Goal: Transaction & Acquisition: Purchase product/service

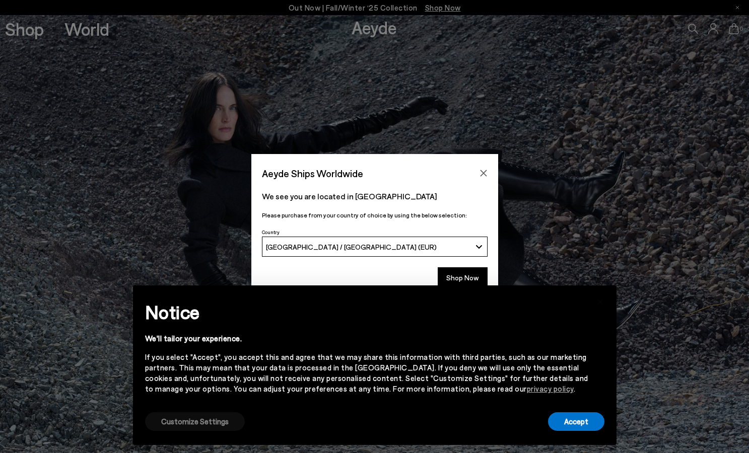
click at [192, 425] on button "Customize Settings" at bounding box center [195, 421] width 100 height 19
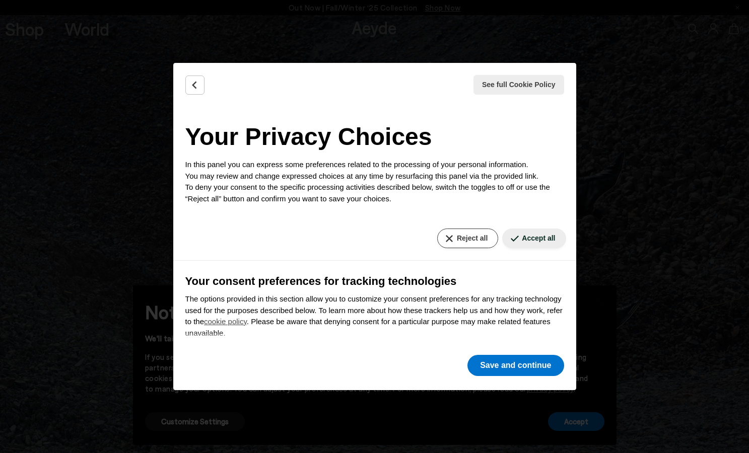
click at [476, 236] on button "Reject all" at bounding box center [467, 239] width 61 height 20
click at [529, 373] on button "Save and continue" at bounding box center [515, 365] width 96 height 21
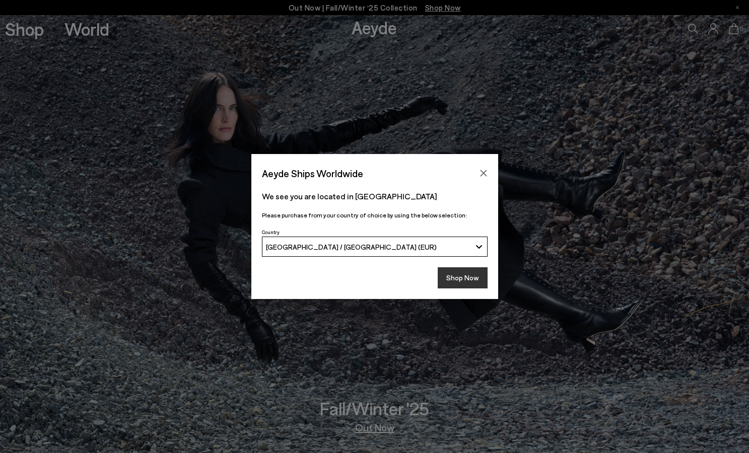
click at [467, 288] on button "Shop Now" at bounding box center [463, 277] width 50 height 21
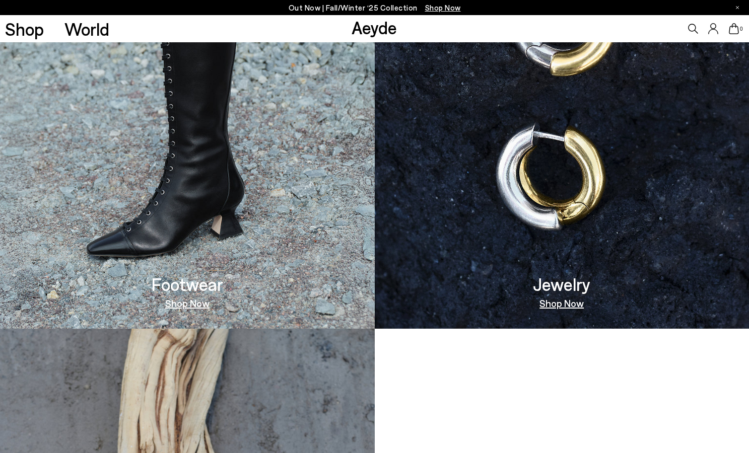
scroll to position [839, 0]
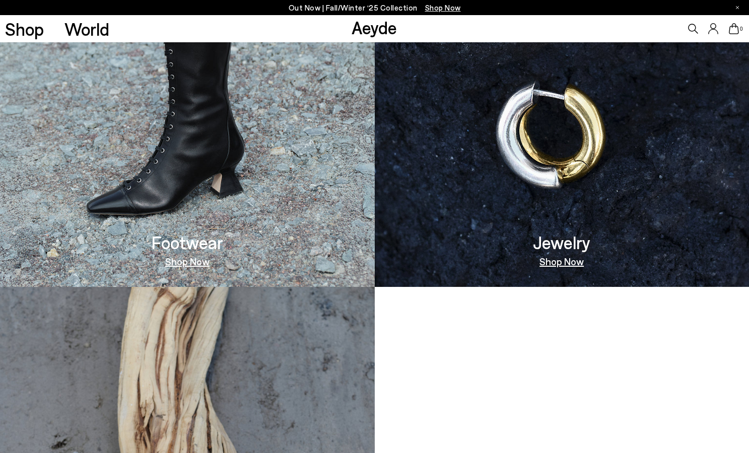
click at [553, 261] on link "Shop Now" at bounding box center [561, 261] width 44 height 10
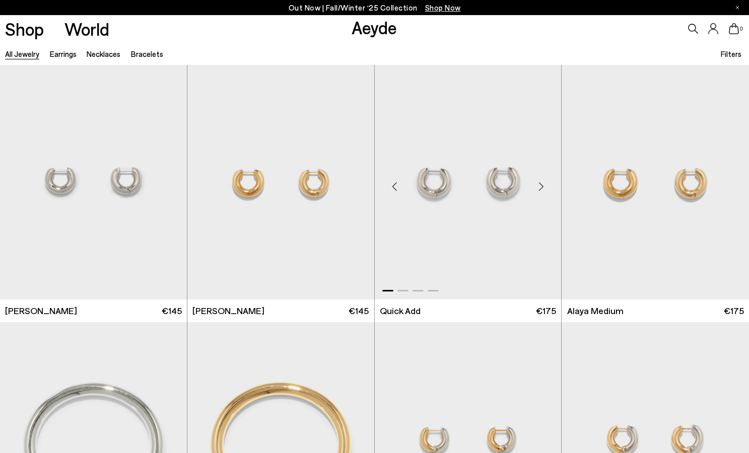
click at [540, 187] on div "Next slide" at bounding box center [541, 186] width 30 height 30
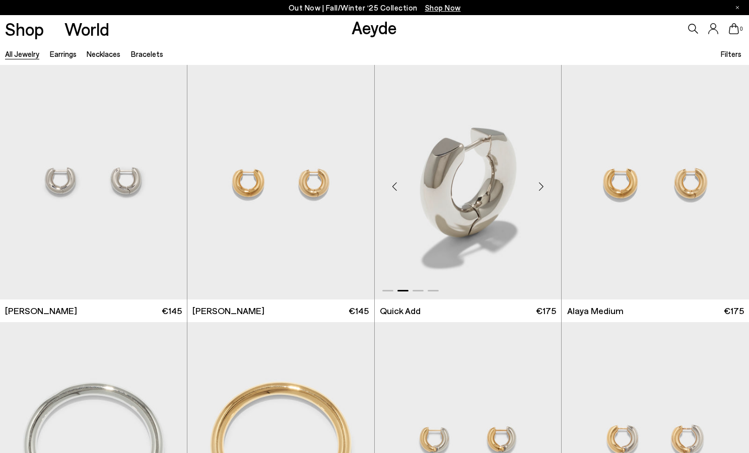
click at [540, 187] on div "Next slide" at bounding box center [541, 186] width 30 height 30
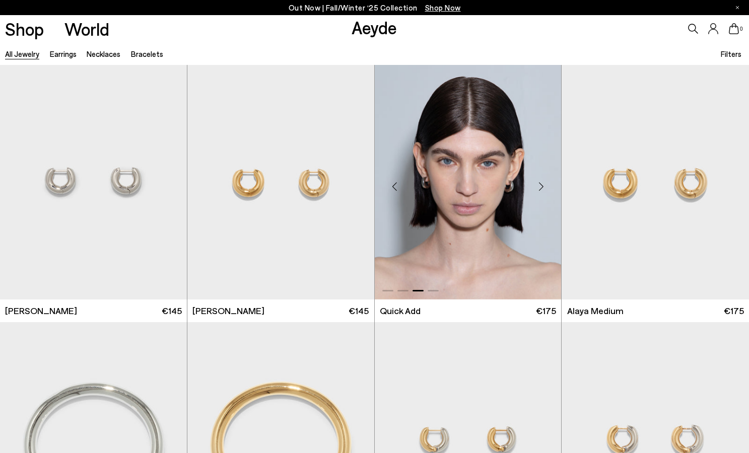
click at [540, 187] on div "Next slide" at bounding box center [541, 186] width 30 height 30
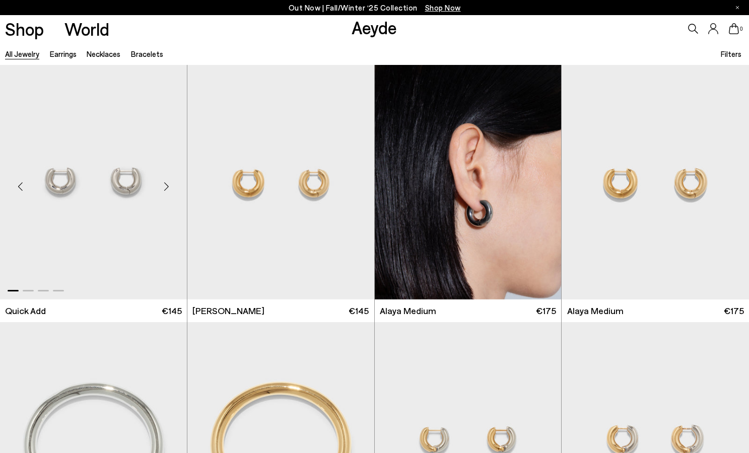
click at [169, 186] on div "Next slide" at bounding box center [167, 186] width 30 height 30
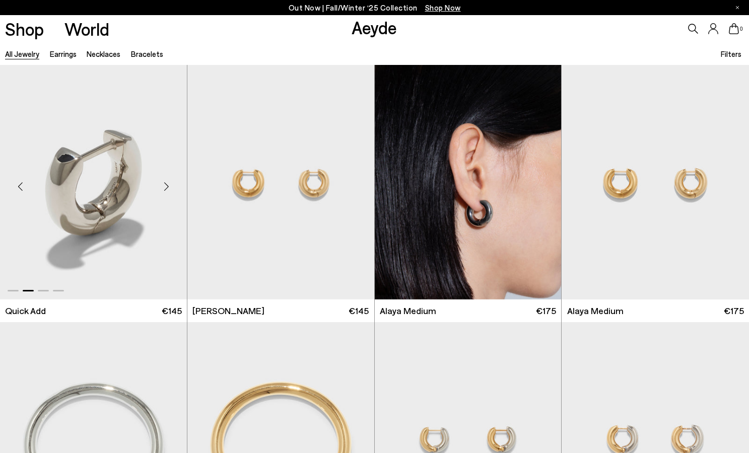
click at [169, 186] on div "Next slide" at bounding box center [167, 186] width 30 height 30
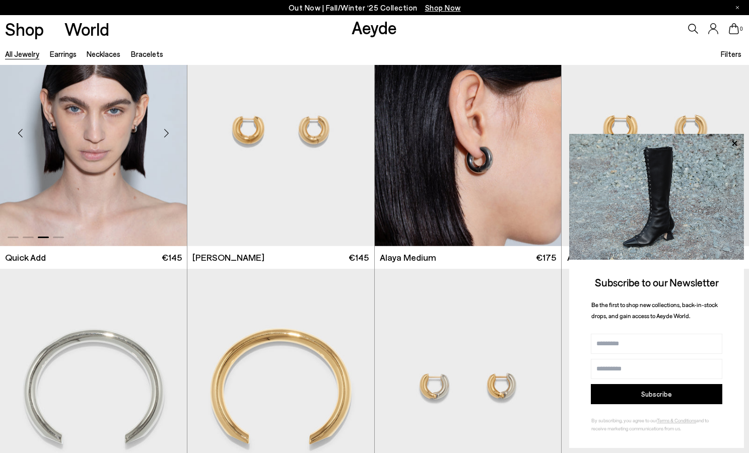
scroll to position [60, 0]
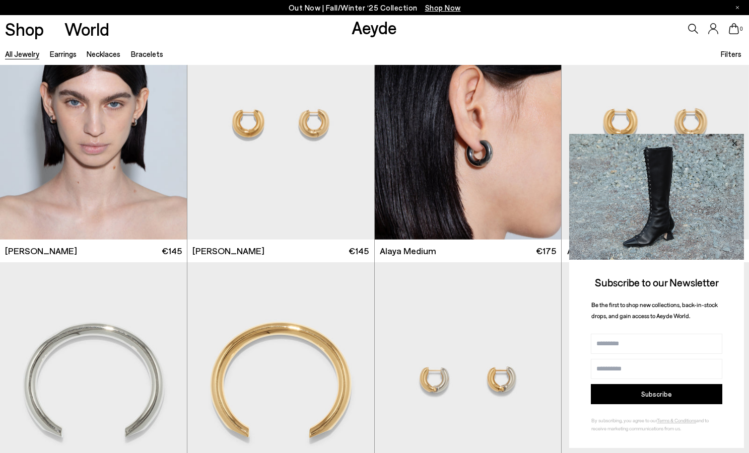
click at [733, 143] on icon at bounding box center [734, 142] width 5 height 5
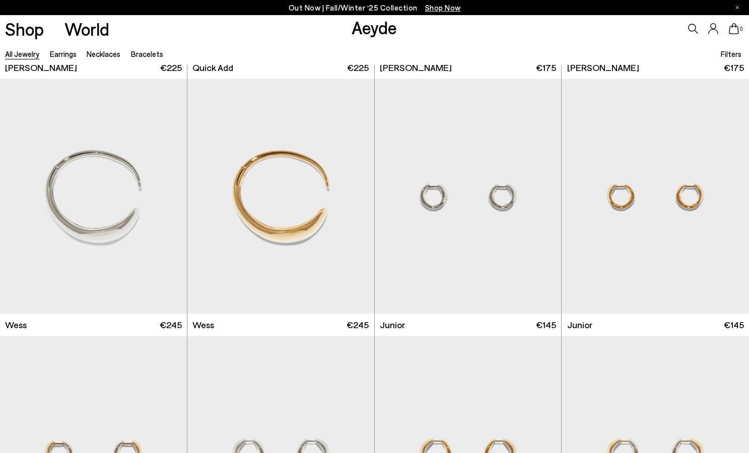
scroll to position [1019, 0]
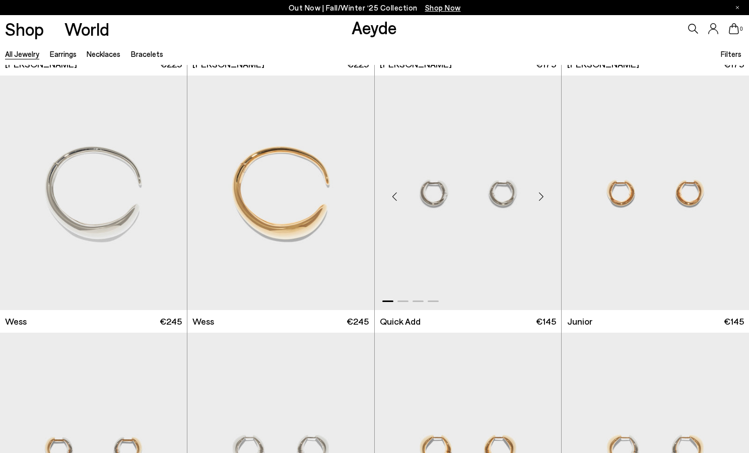
click at [538, 193] on div "Next slide" at bounding box center [541, 197] width 30 height 30
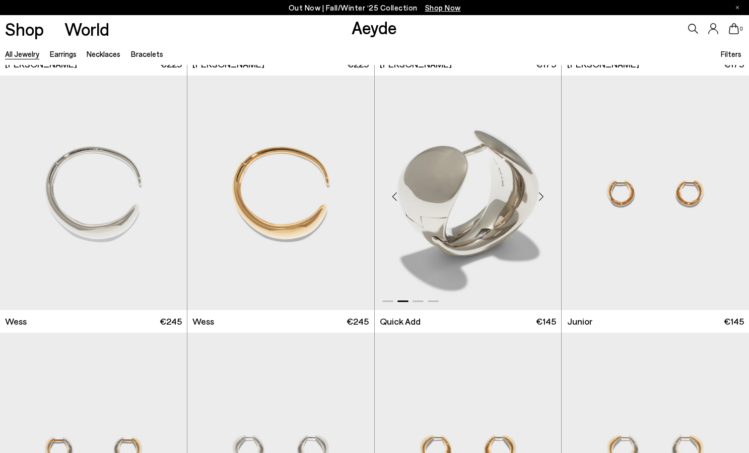
click at [538, 193] on div "Next slide" at bounding box center [541, 197] width 30 height 30
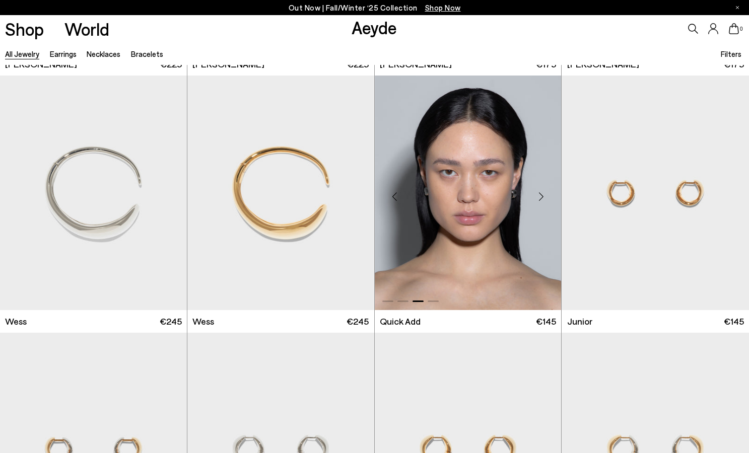
click at [538, 193] on div "Next slide" at bounding box center [541, 197] width 30 height 30
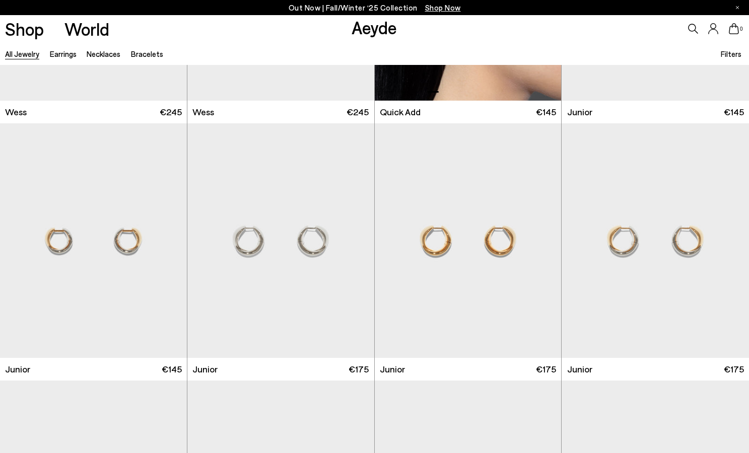
scroll to position [1264, 0]
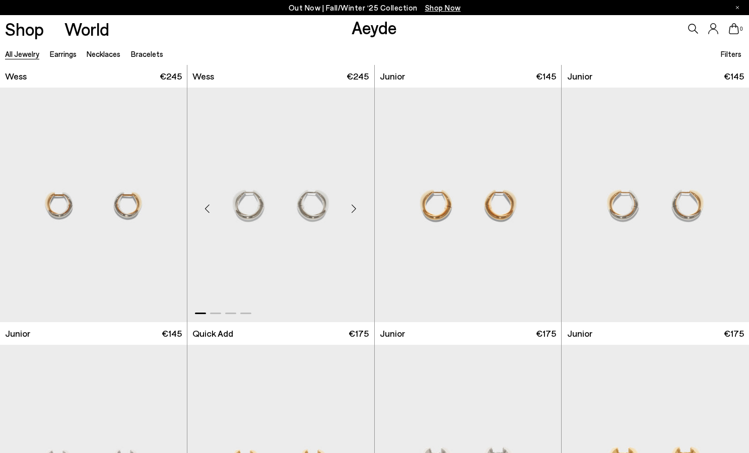
click at [356, 211] on div "Next slide" at bounding box center [354, 209] width 30 height 30
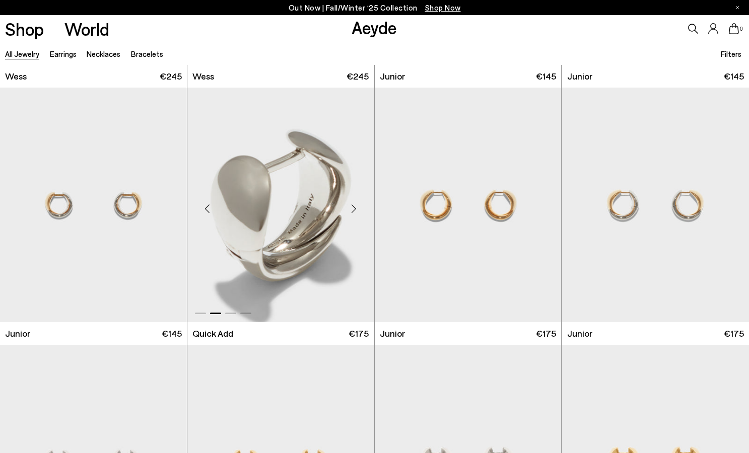
click at [356, 211] on div "Next slide" at bounding box center [354, 209] width 30 height 30
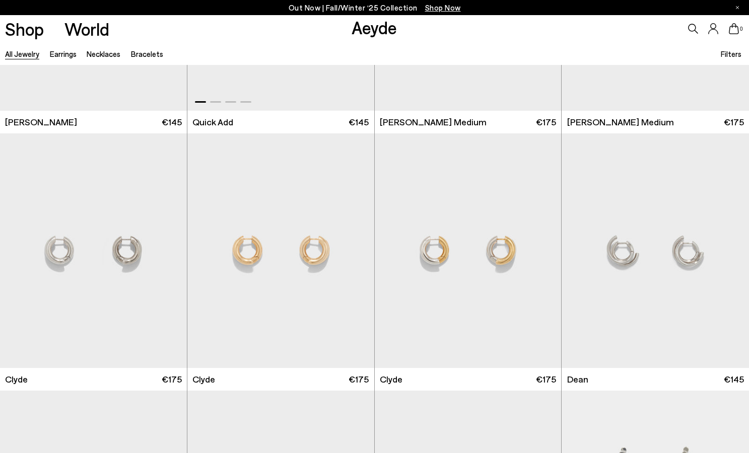
scroll to position [1734, 0]
click at [167, 253] on div "Next slide" at bounding box center [167, 254] width 30 height 30
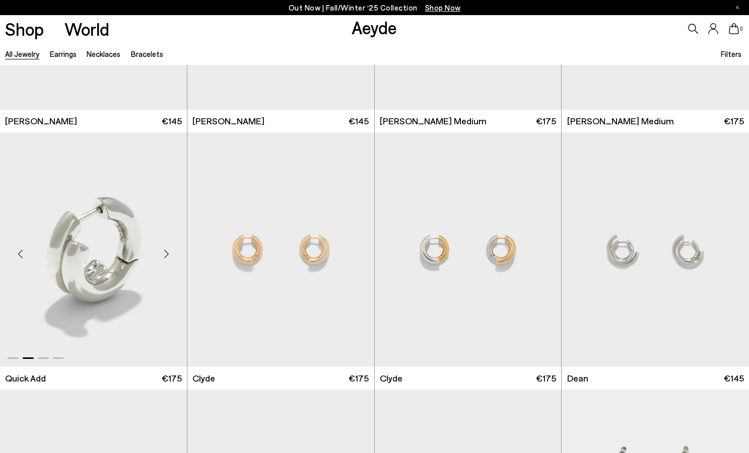
click at [167, 253] on div "Next slide" at bounding box center [167, 254] width 30 height 30
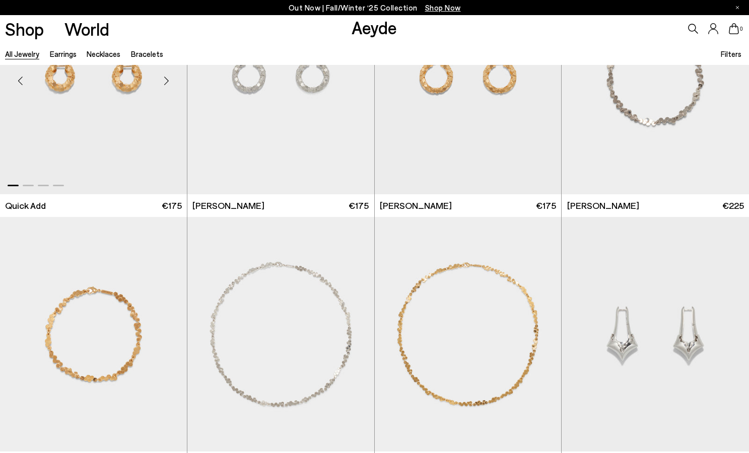
scroll to position [2617, 0]
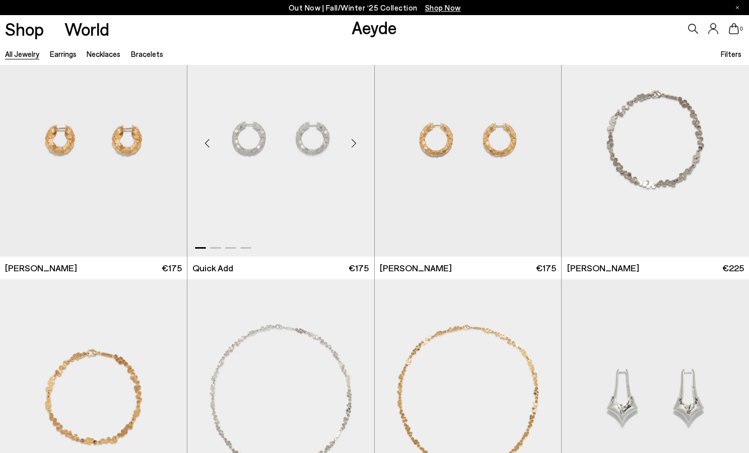
click at [355, 144] on div "Next slide" at bounding box center [354, 143] width 30 height 30
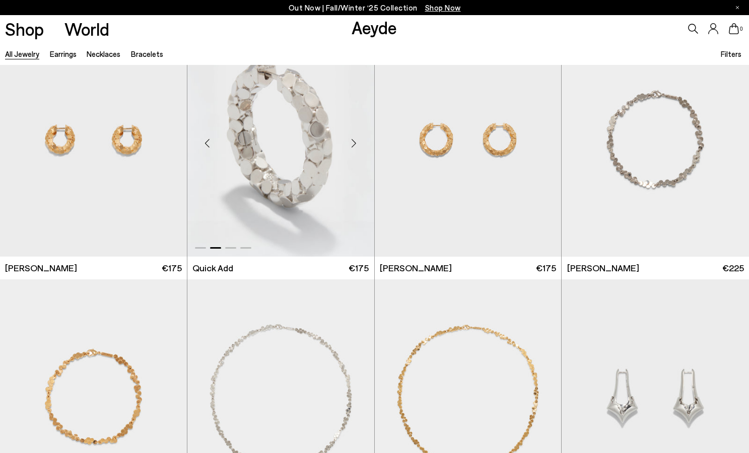
click at [355, 144] on div "Next slide" at bounding box center [354, 143] width 30 height 30
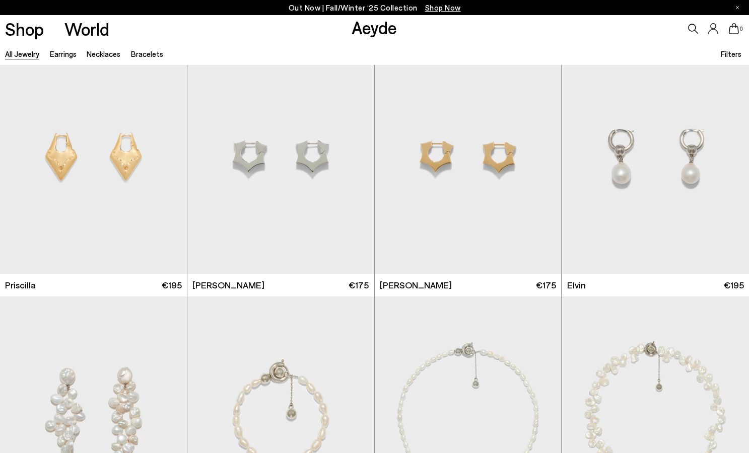
scroll to position [3888, 0]
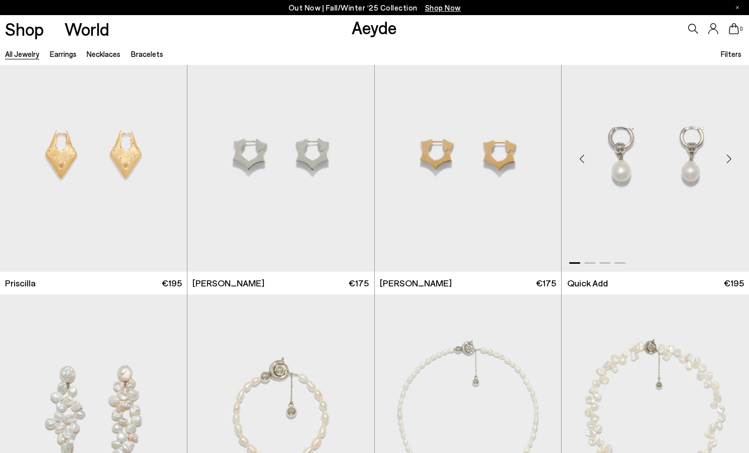
click at [726, 158] on div "Next slide" at bounding box center [728, 158] width 30 height 30
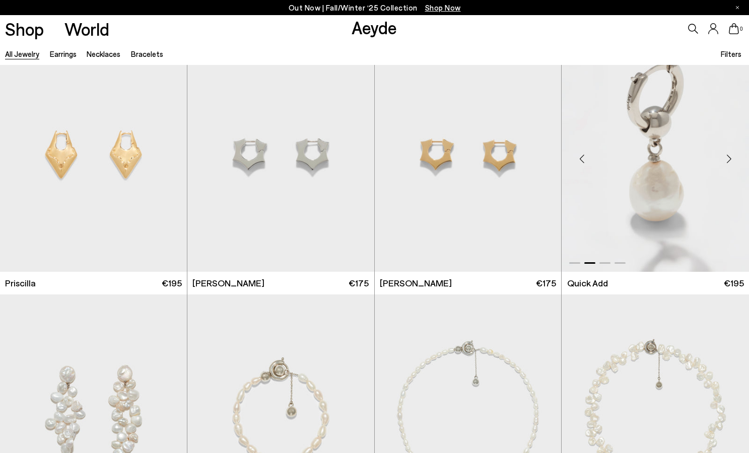
click at [726, 158] on div "Next slide" at bounding box center [728, 158] width 30 height 30
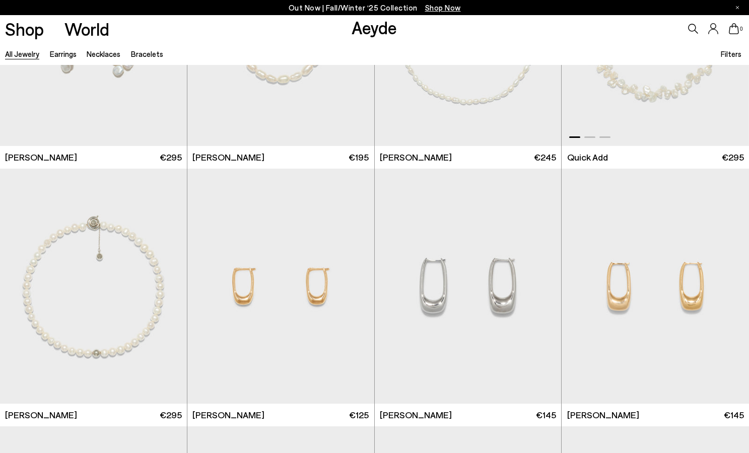
scroll to position [4271, 0]
click at [167, 293] on div "Next slide" at bounding box center [167, 289] width 30 height 30
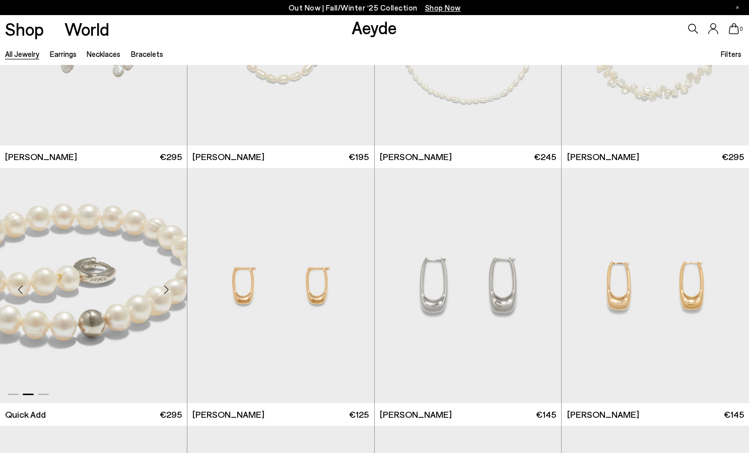
click at [167, 293] on div "Next slide" at bounding box center [167, 289] width 30 height 30
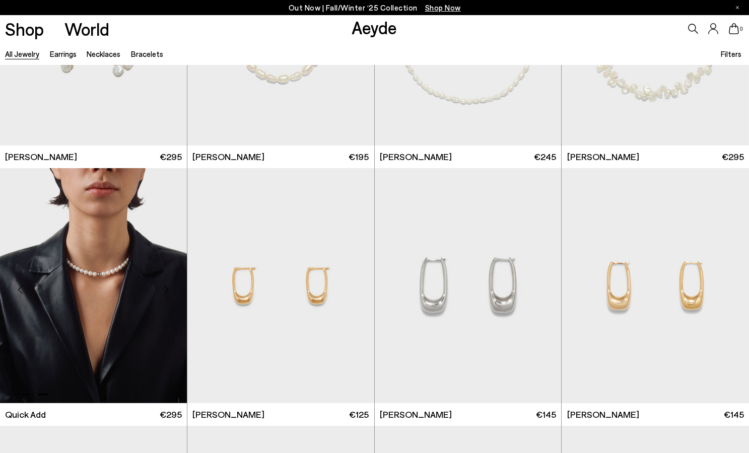
click at [167, 293] on div "Next slide" at bounding box center [167, 289] width 30 height 30
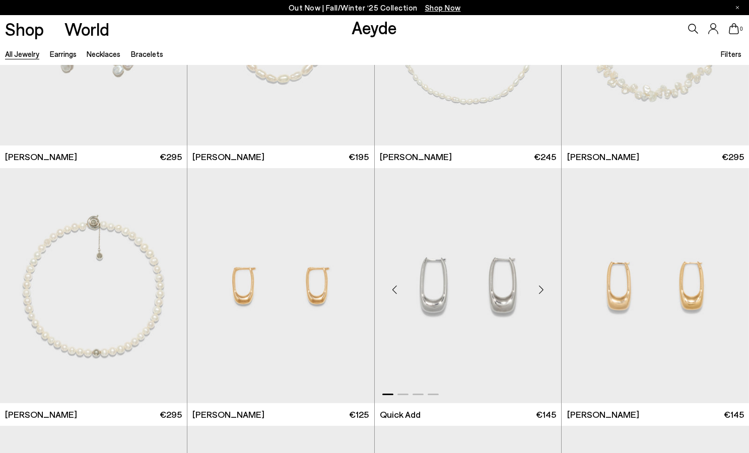
click at [542, 287] on div "Next slide" at bounding box center [541, 289] width 30 height 30
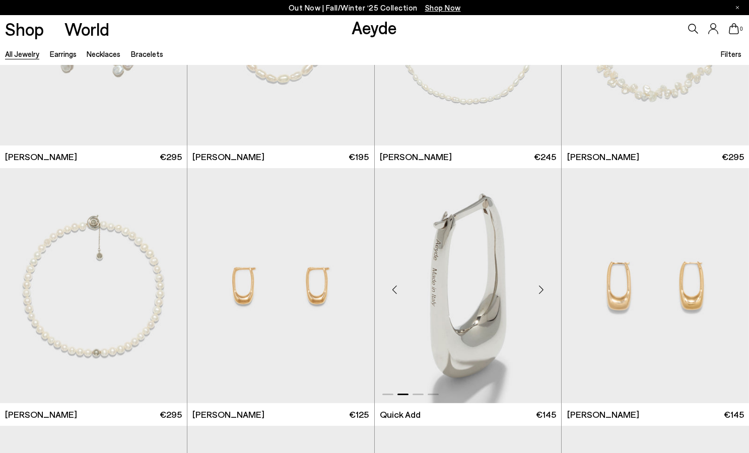
click at [542, 287] on div "Next slide" at bounding box center [541, 289] width 30 height 30
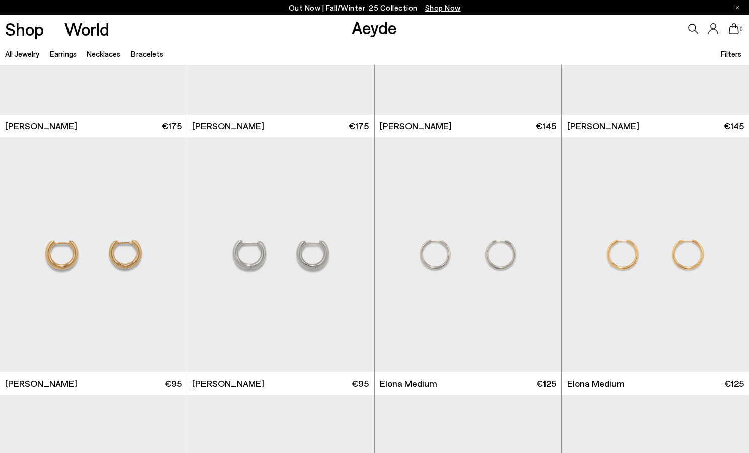
scroll to position [5078, 0]
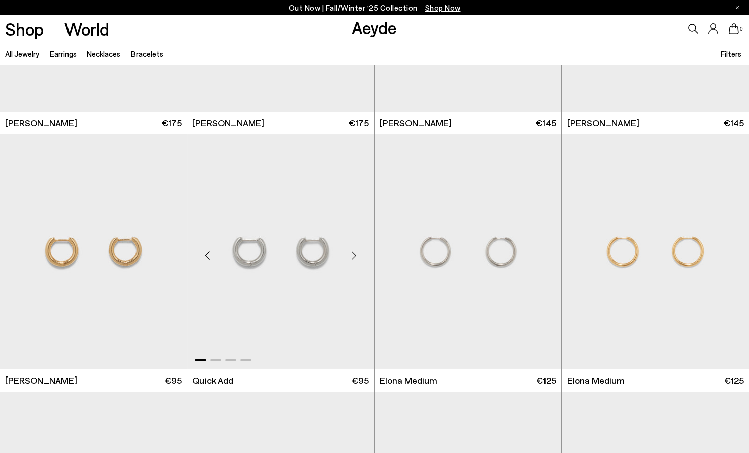
click at [349, 255] on div "Next slide" at bounding box center [354, 256] width 30 height 30
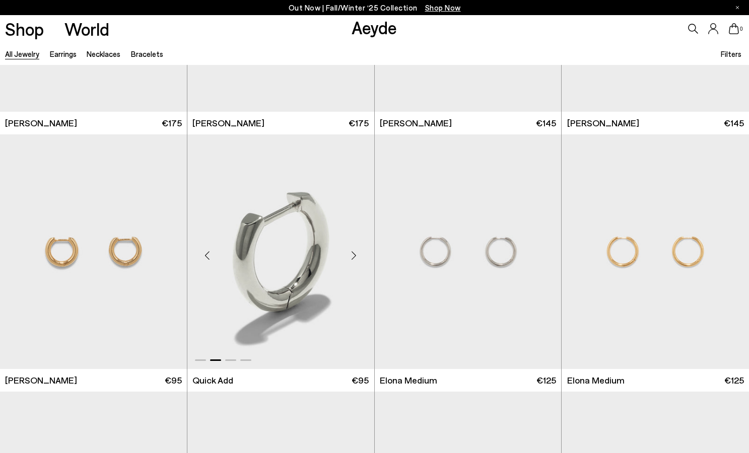
click at [349, 255] on div "Next slide" at bounding box center [354, 256] width 30 height 30
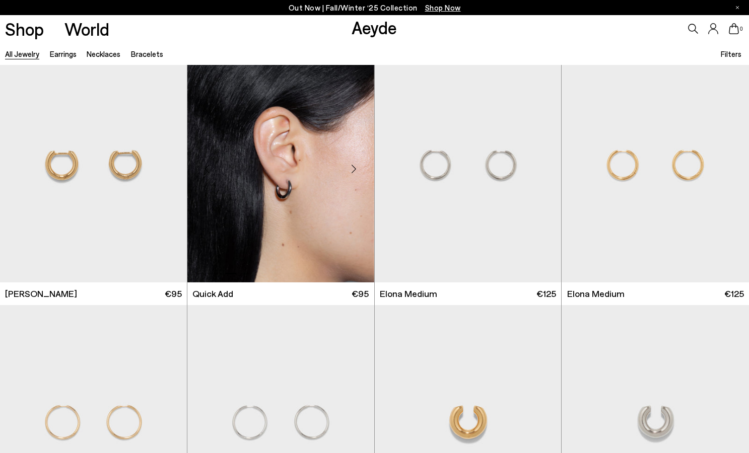
scroll to position [5165, 0]
click at [535, 167] on div "Next slide" at bounding box center [541, 169] width 30 height 30
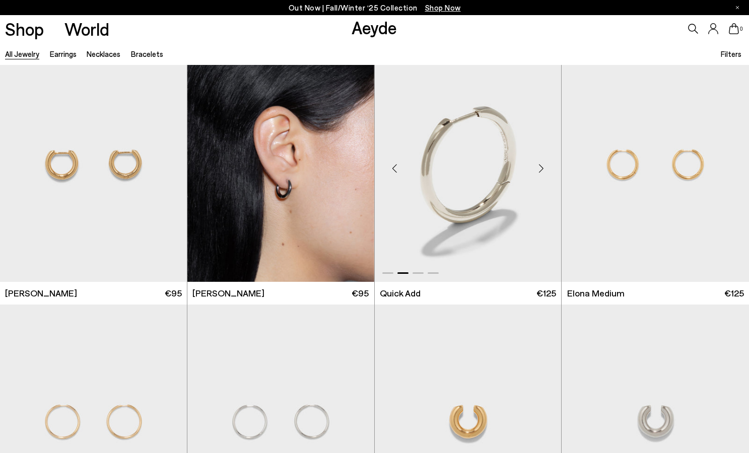
click at [535, 167] on div "Next slide" at bounding box center [541, 169] width 30 height 30
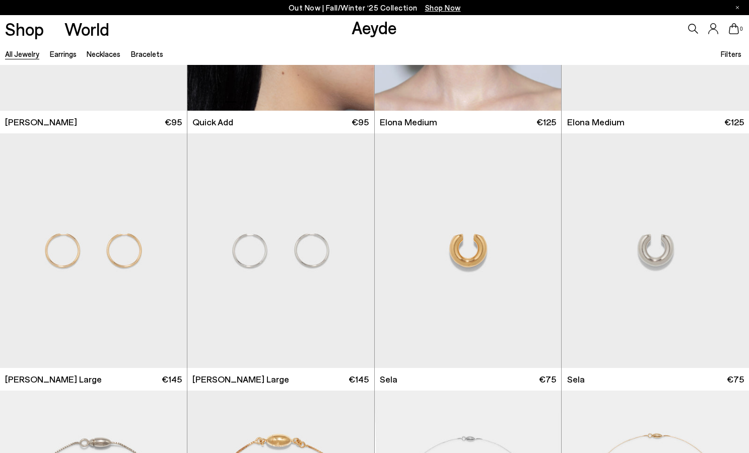
scroll to position [5337, 0]
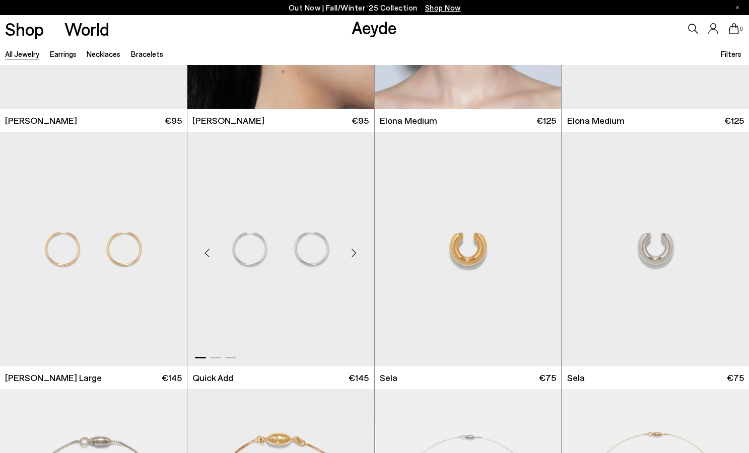
click at [354, 251] on div "Next slide" at bounding box center [354, 253] width 30 height 30
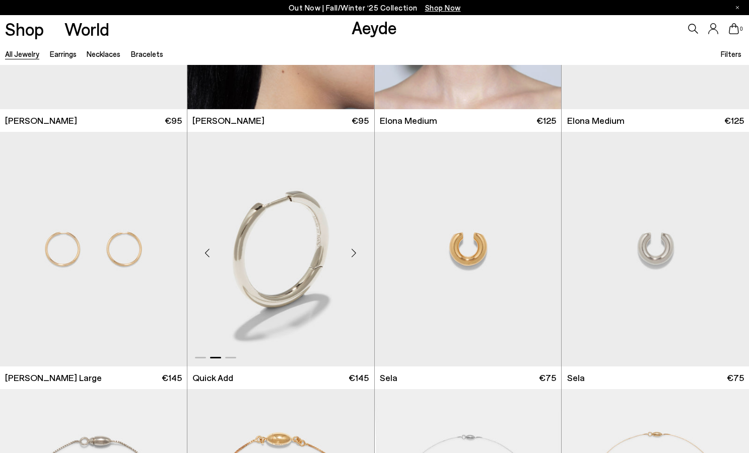
click at [354, 251] on div "Next slide" at bounding box center [354, 253] width 30 height 30
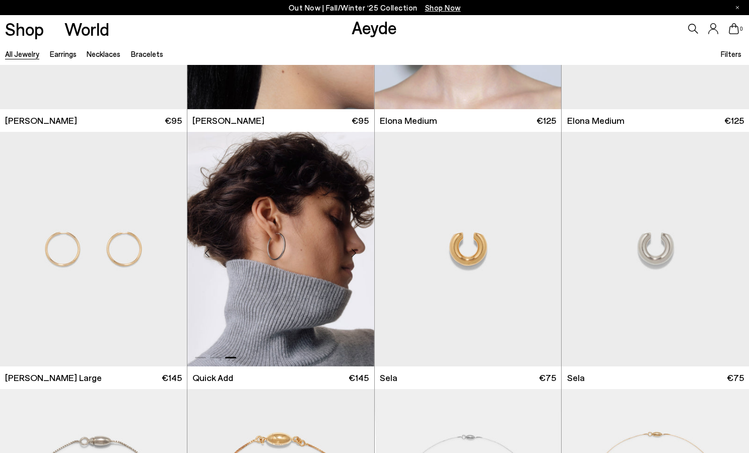
click at [354, 251] on div "Next slide" at bounding box center [354, 253] width 30 height 30
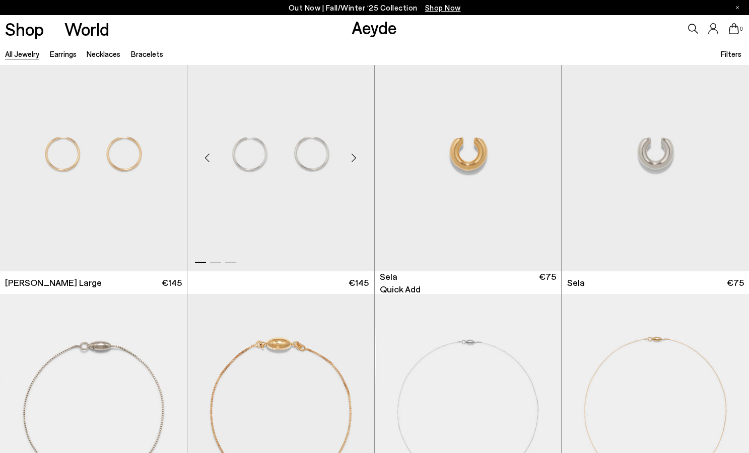
scroll to position [5387, 0]
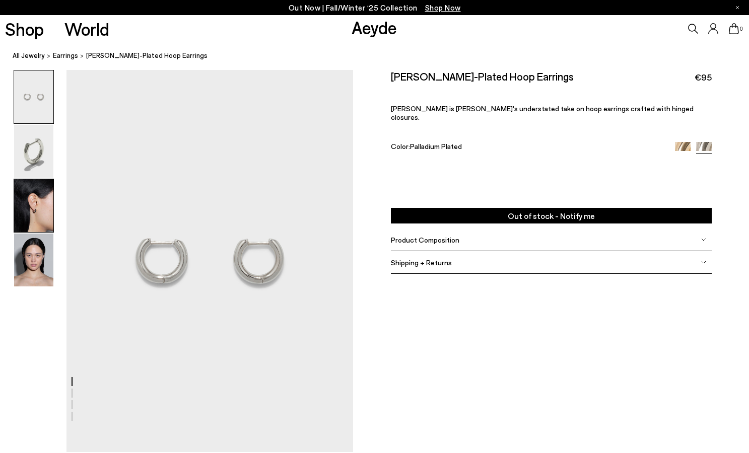
click at [38, 213] on img at bounding box center [33, 205] width 39 height 53
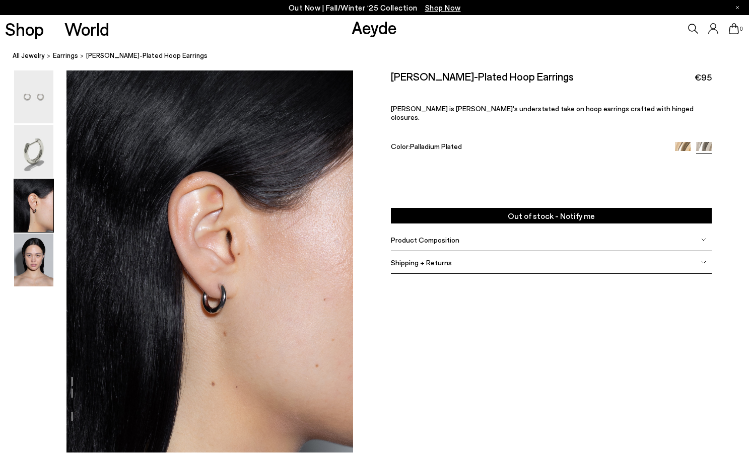
scroll to position [768, 0]
click at [30, 256] on img at bounding box center [33, 260] width 39 height 53
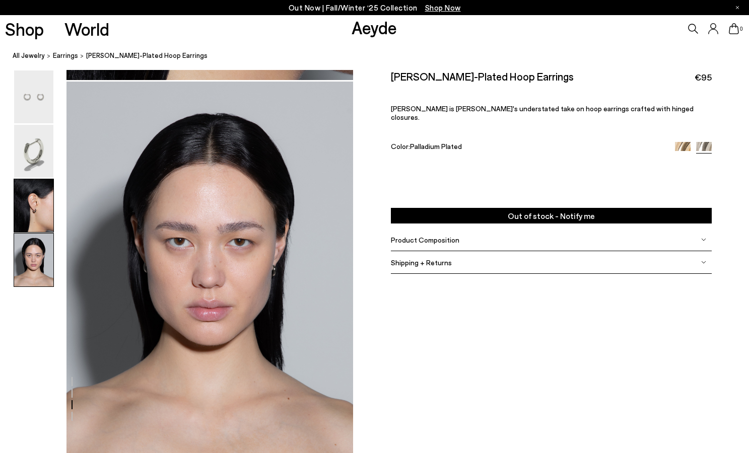
scroll to position [1221, 0]
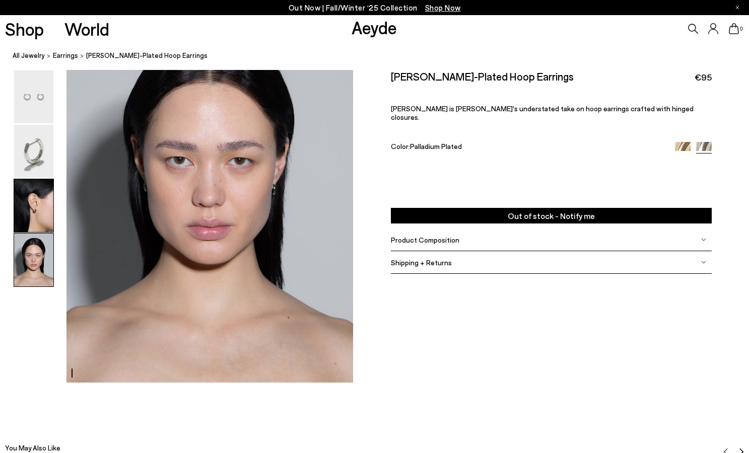
click at [32, 215] on img at bounding box center [33, 205] width 39 height 53
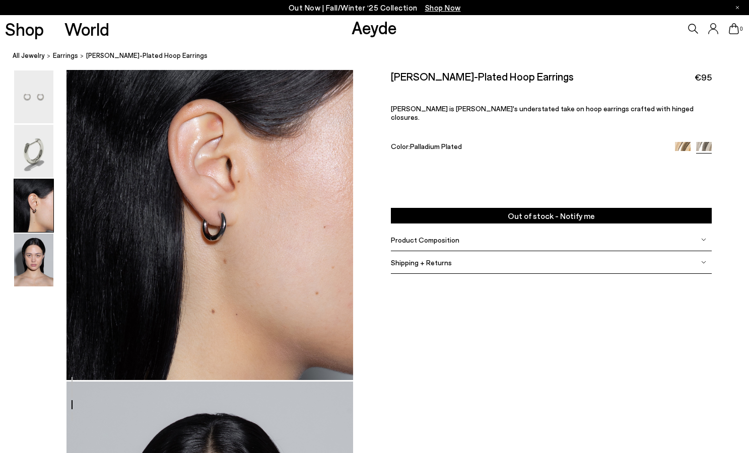
scroll to position [768, 0]
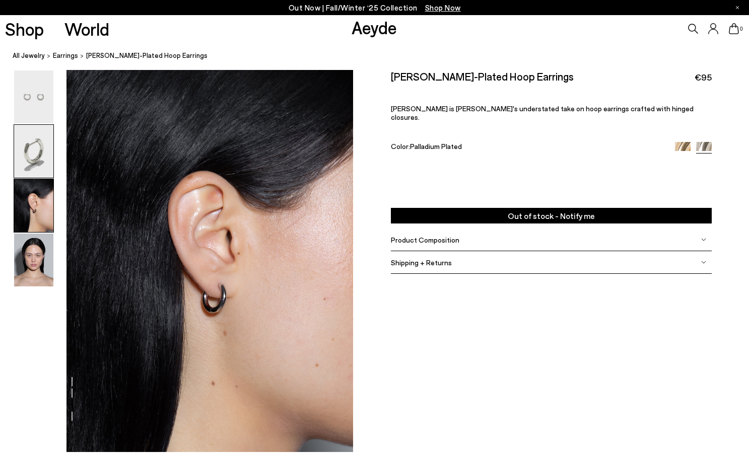
click at [25, 175] on img at bounding box center [33, 151] width 39 height 53
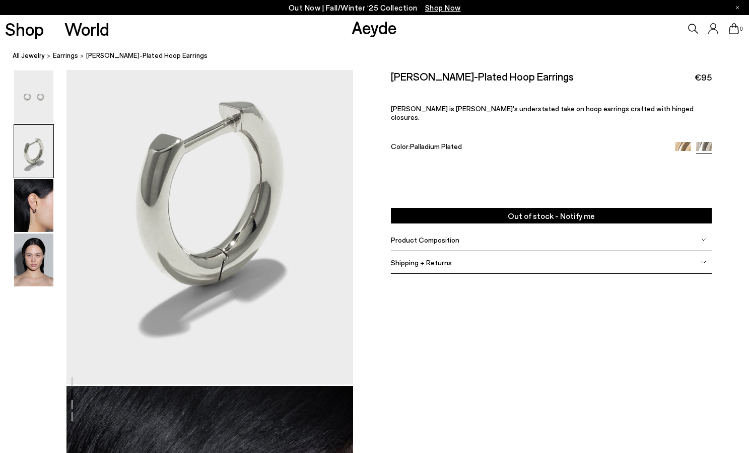
scroll to position [384, 0]
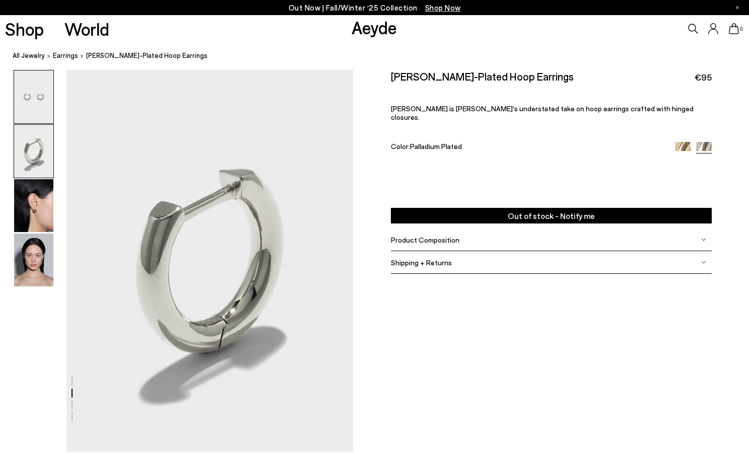
click at [32, 106] on img at bounding box center [33, 96] width 39 height 53
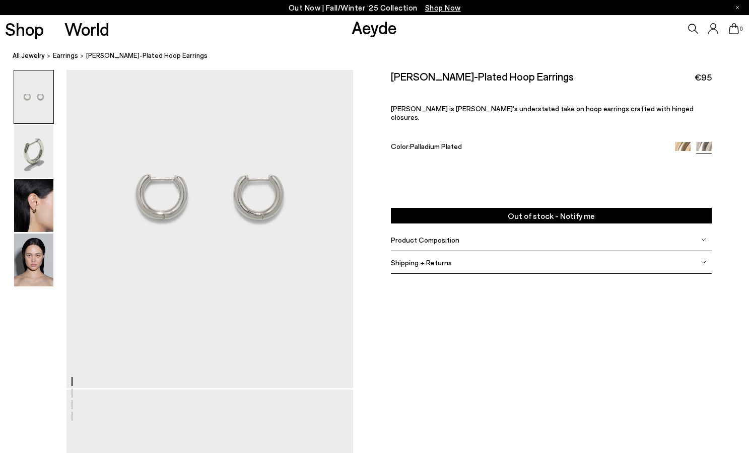
scroll to position [0, 0]
